Goal: Find specific page/section: Find specific page/section

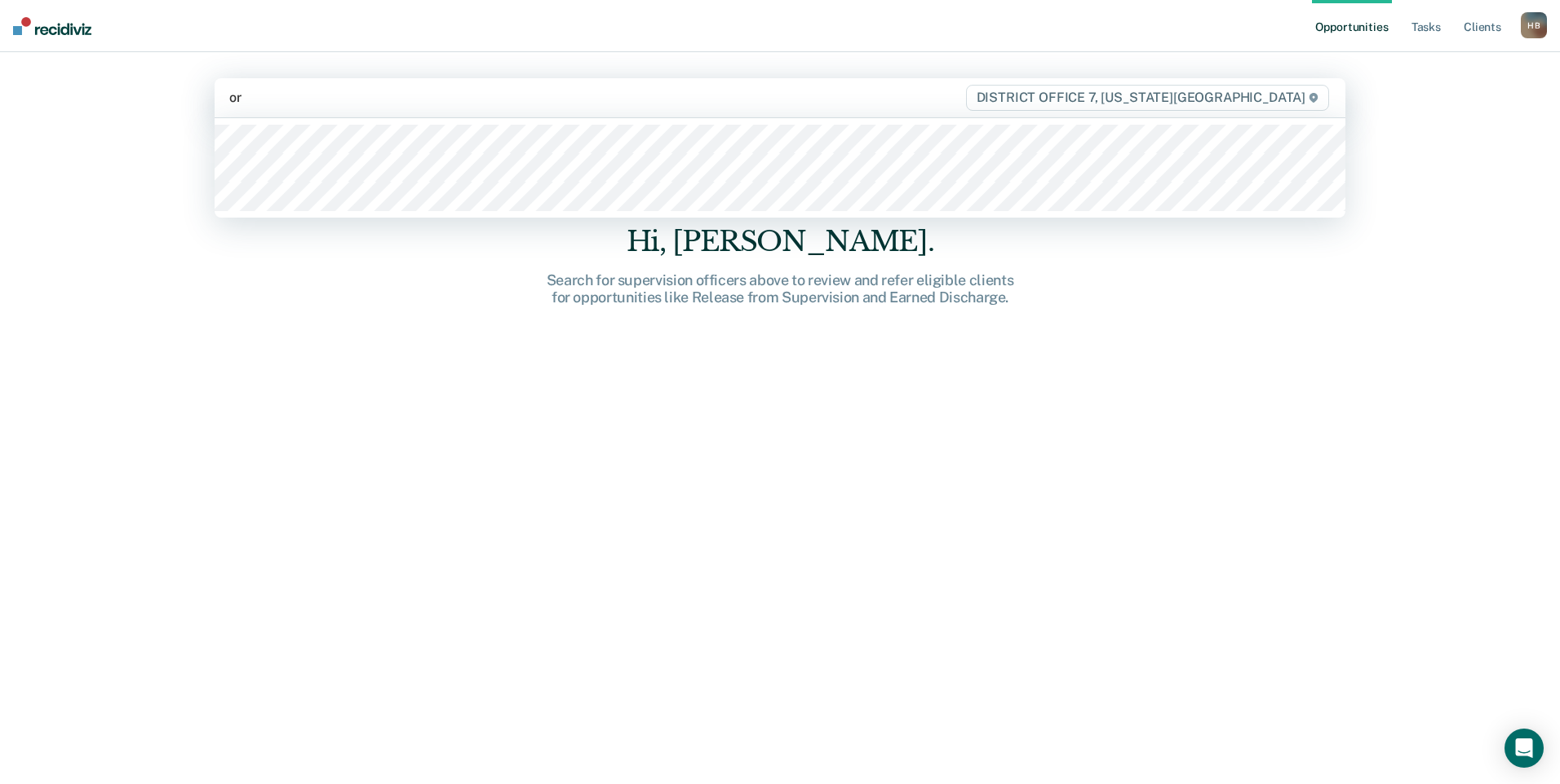
type input "orm"
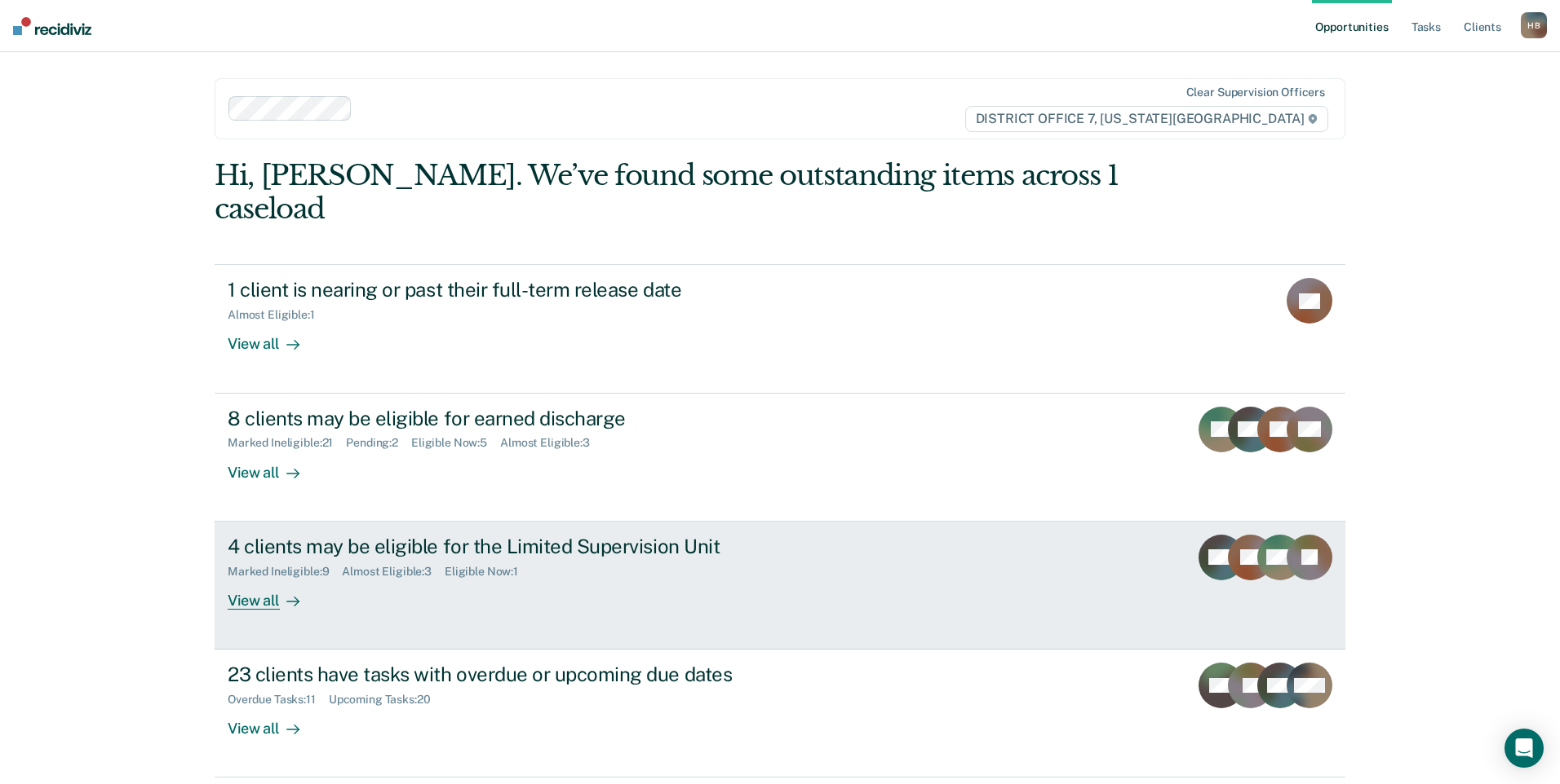
click at [248, 578] on div "View all" at bounding box center [274, 593] width 92 height 31
